Goal: Information Seeking & Learning: Understand process/instructions

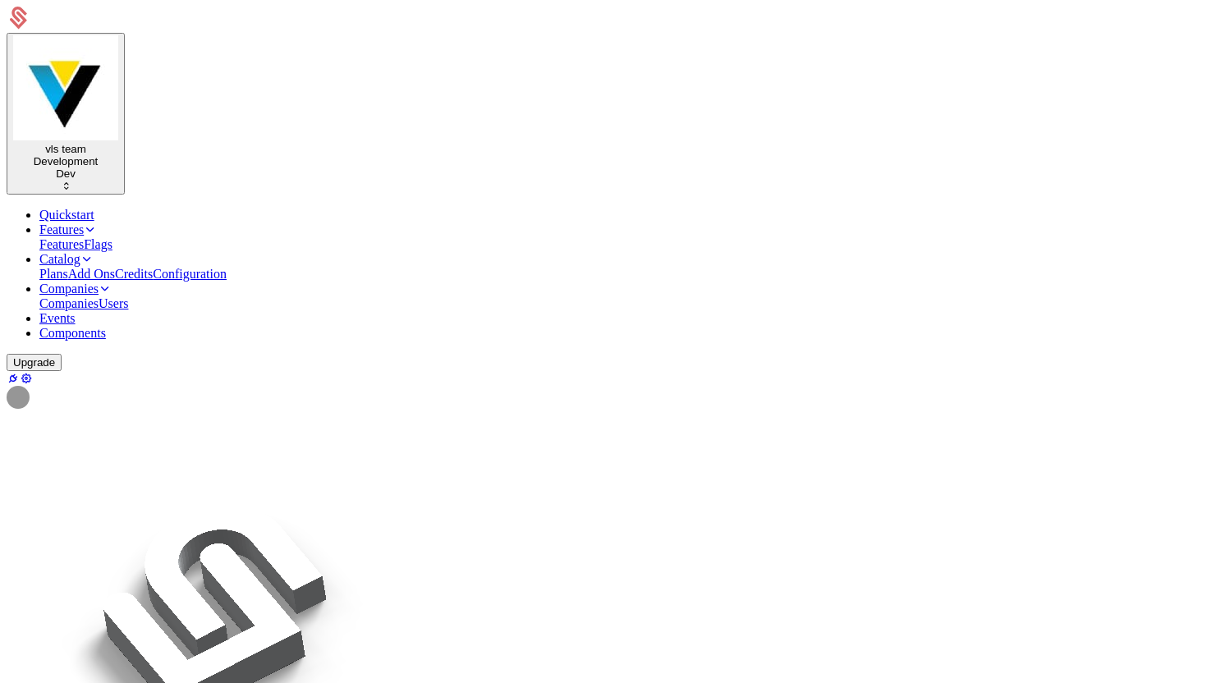
click at [27, 22] on icon at bounding box center [19, 15] width 16 height 16
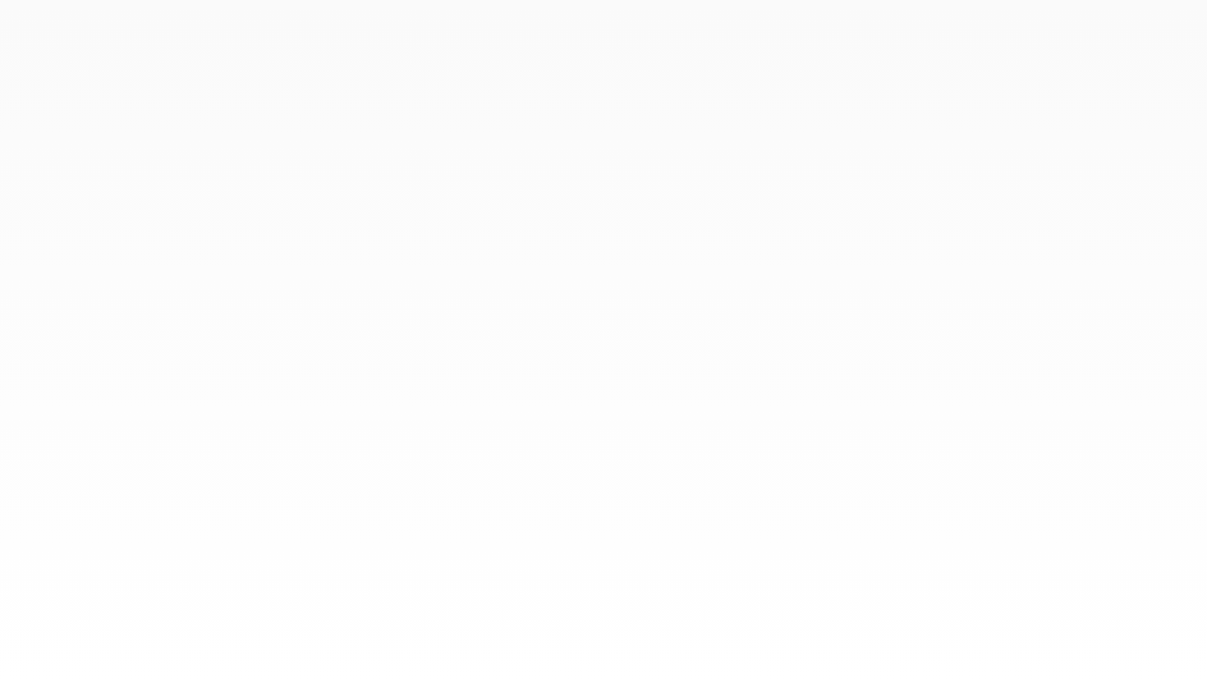
click at [613, 268] on div at bounding box center [603, 341] width 1207 height 683
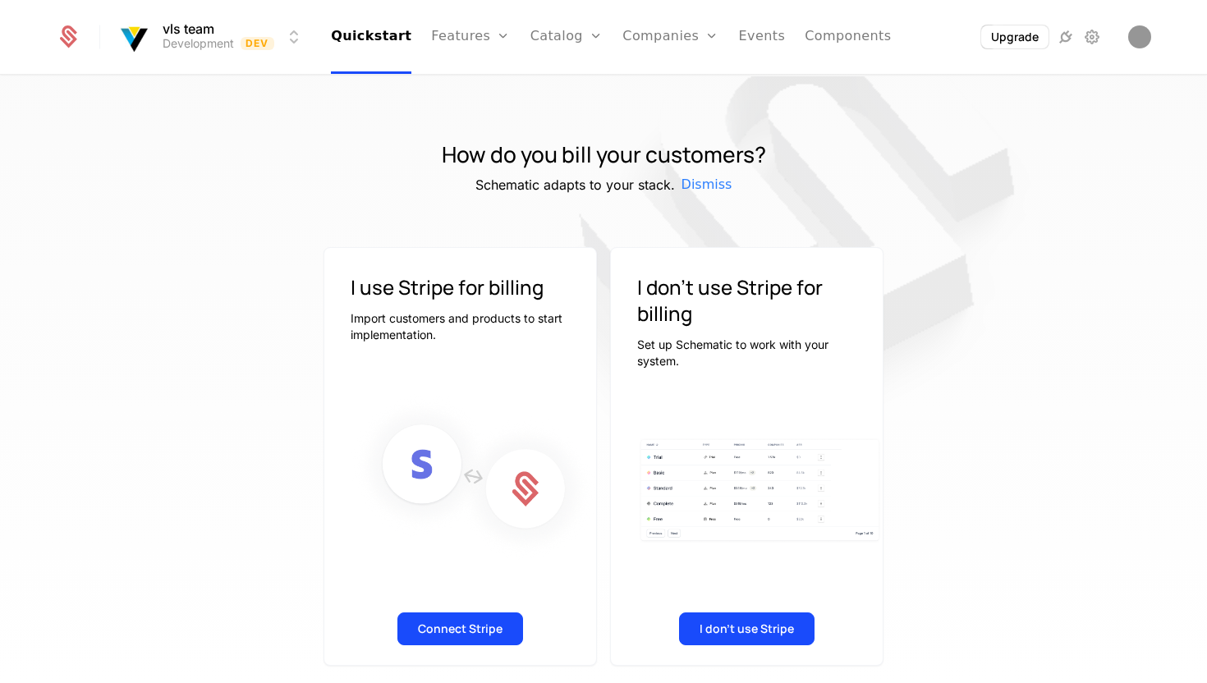
scroll to position [11, 0]
